Goal: Task Accomplishment & Management: Use online tool/utility

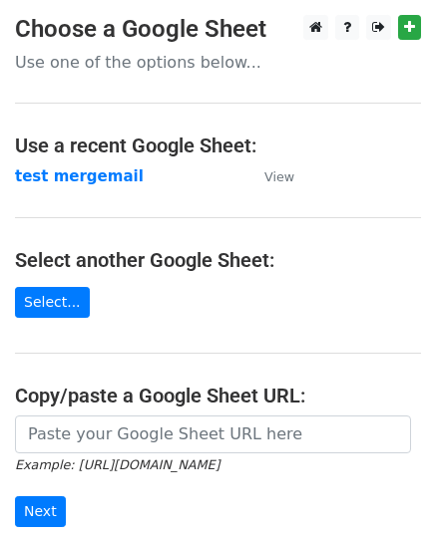
click at [63, 180] on strong "test mergemail" at bounding box center [79, 177] width 129 height 18
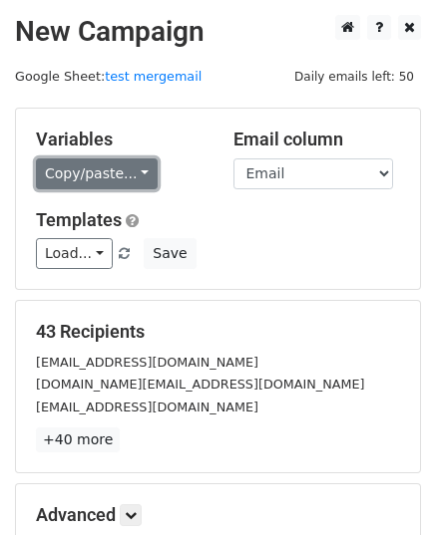
click at [108, 176] on link "Copy/paste..." at bounding box center [97, 174] width 122 height 31
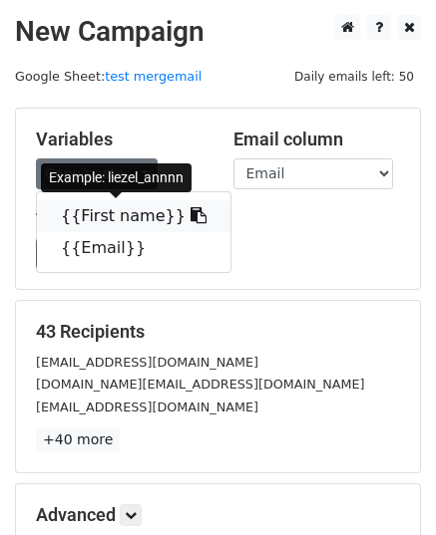
click at [114, 210] on link "{{First name}}" at bounding box center [133, 216] width 193 height 32
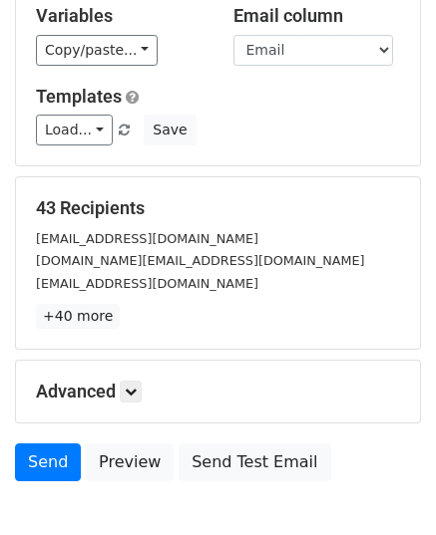
scroll to position [235, 0]
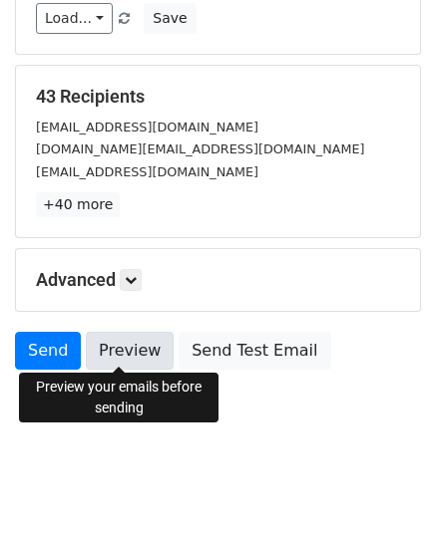
click at [103, 337] on link "Preview" at bounding box center [130, 351] width 88 height 38
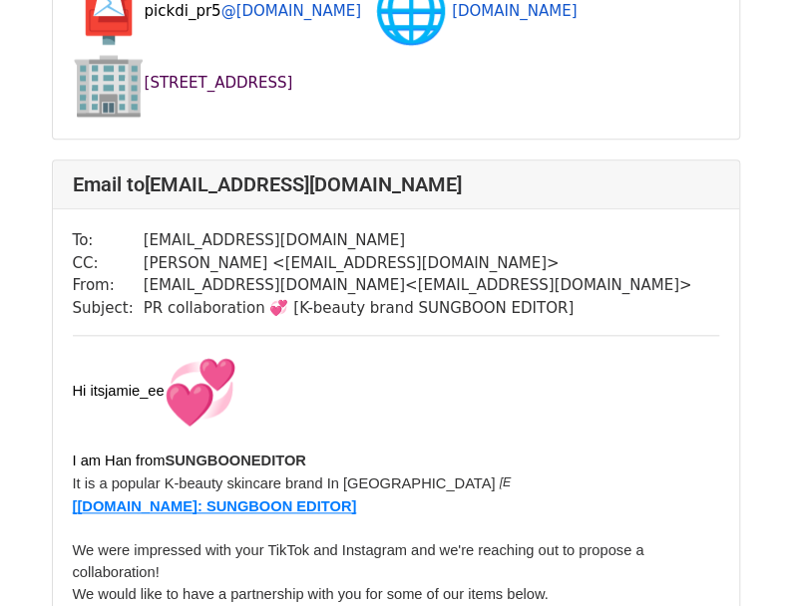
scroll to position [5384, 0]
